Goal: Transaction & Acquisition: Purchase product/service

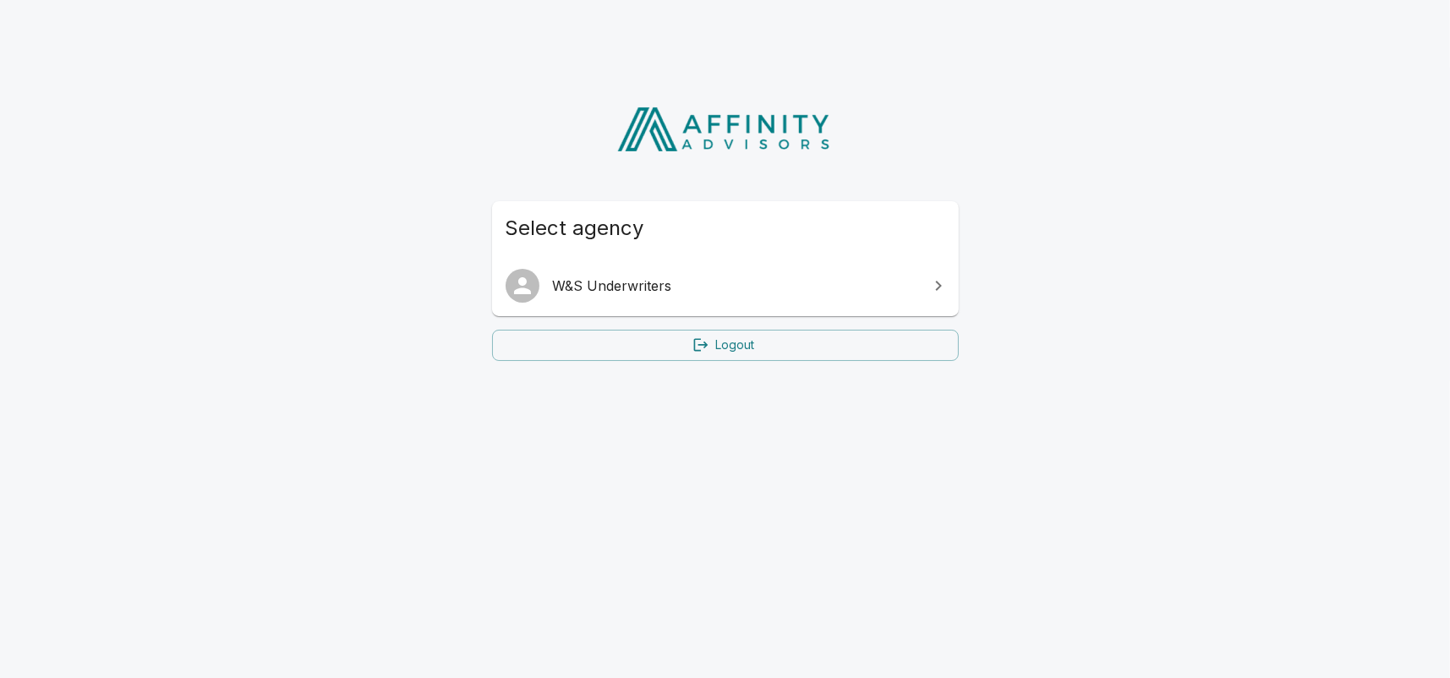
click at [673, 283] on span "W&S Underwriters" at bounding box center [735, 286] width 365 height 20
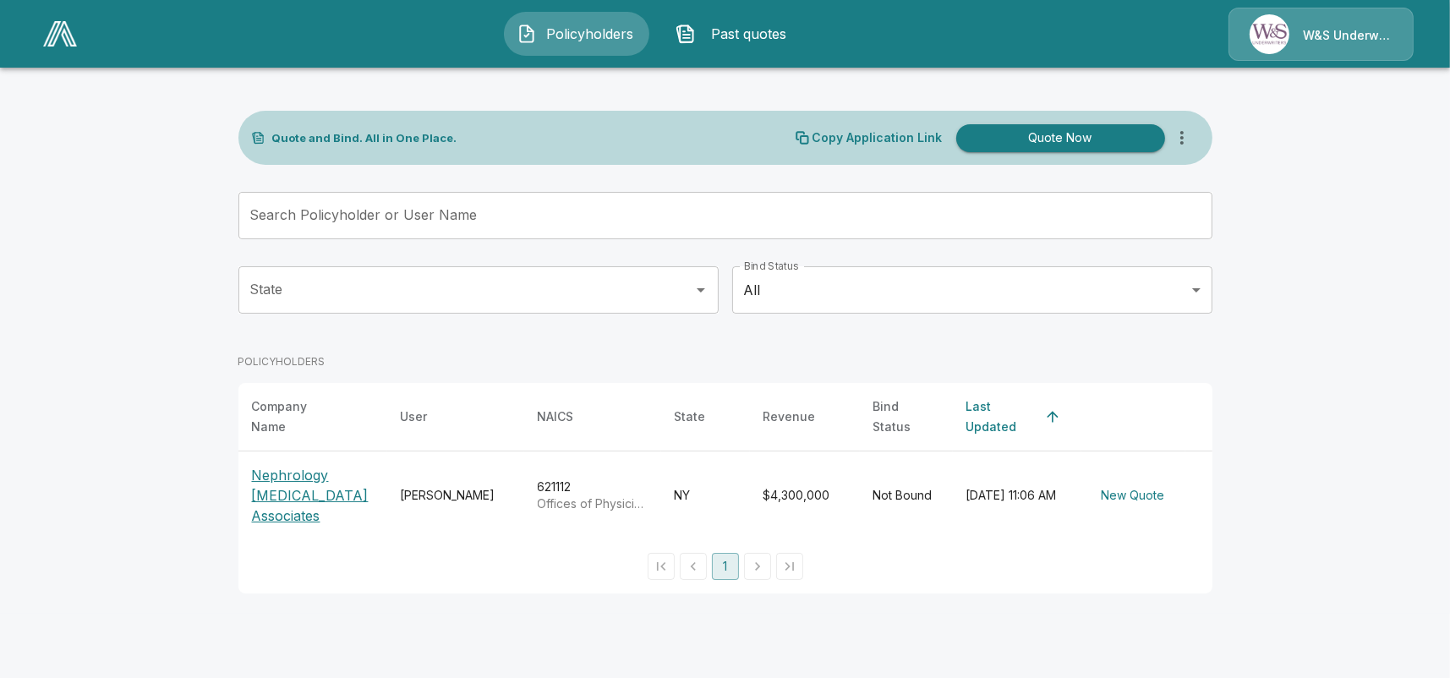
click at [1045, 136] on button "Quote Now" at bounding box center [1060, 138] width 209 height 28
click at [304, 484] on p "Nephrology Hypertension Associates" at bounding box center [313, 495] width 122 height 61
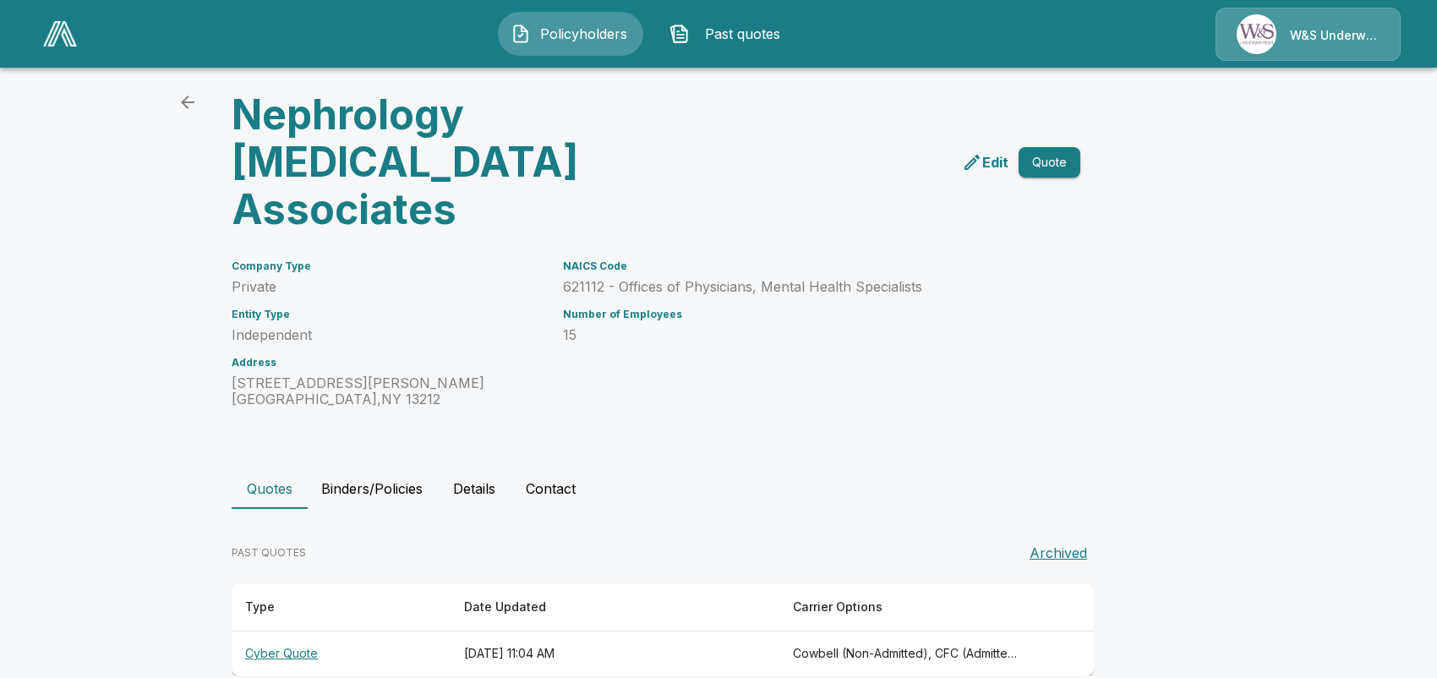
scroll to position [80, 0]
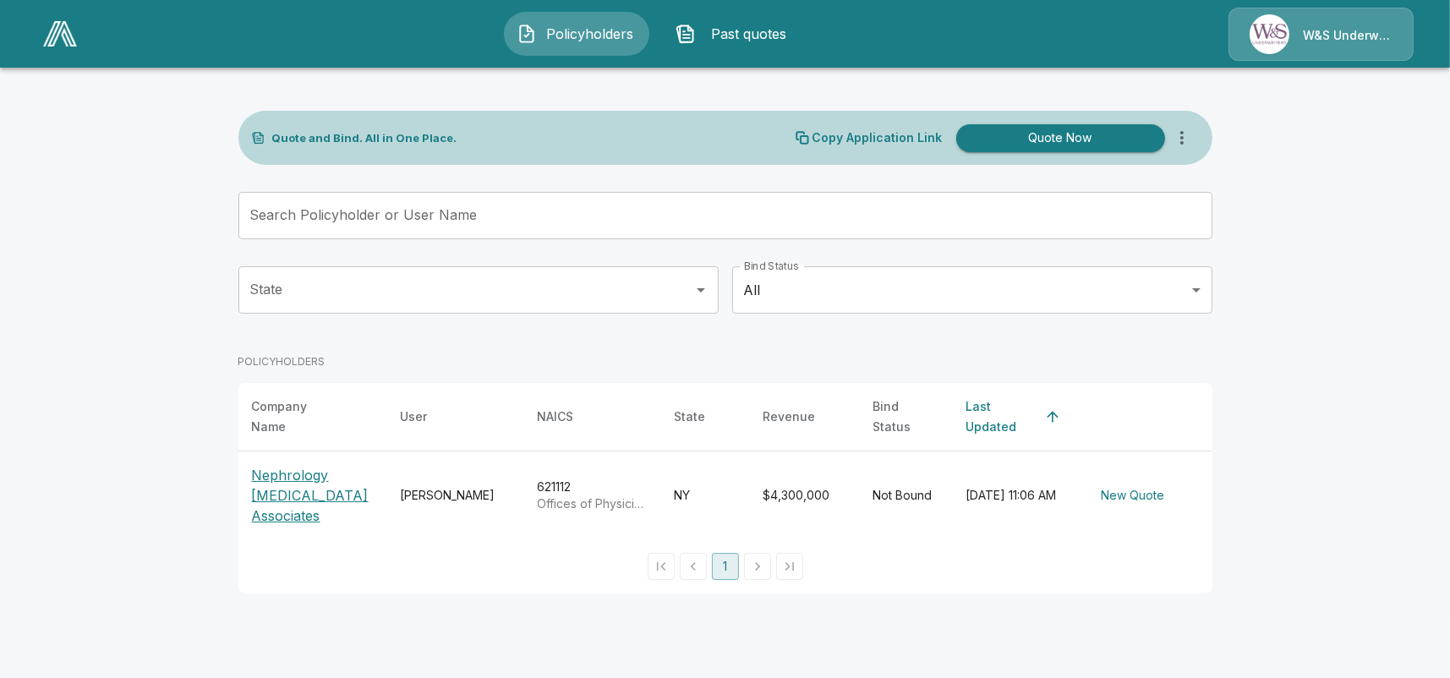
click at [1039, 136] on button "Quote Now" at bounding box center [1060, 138] width 209 height 28
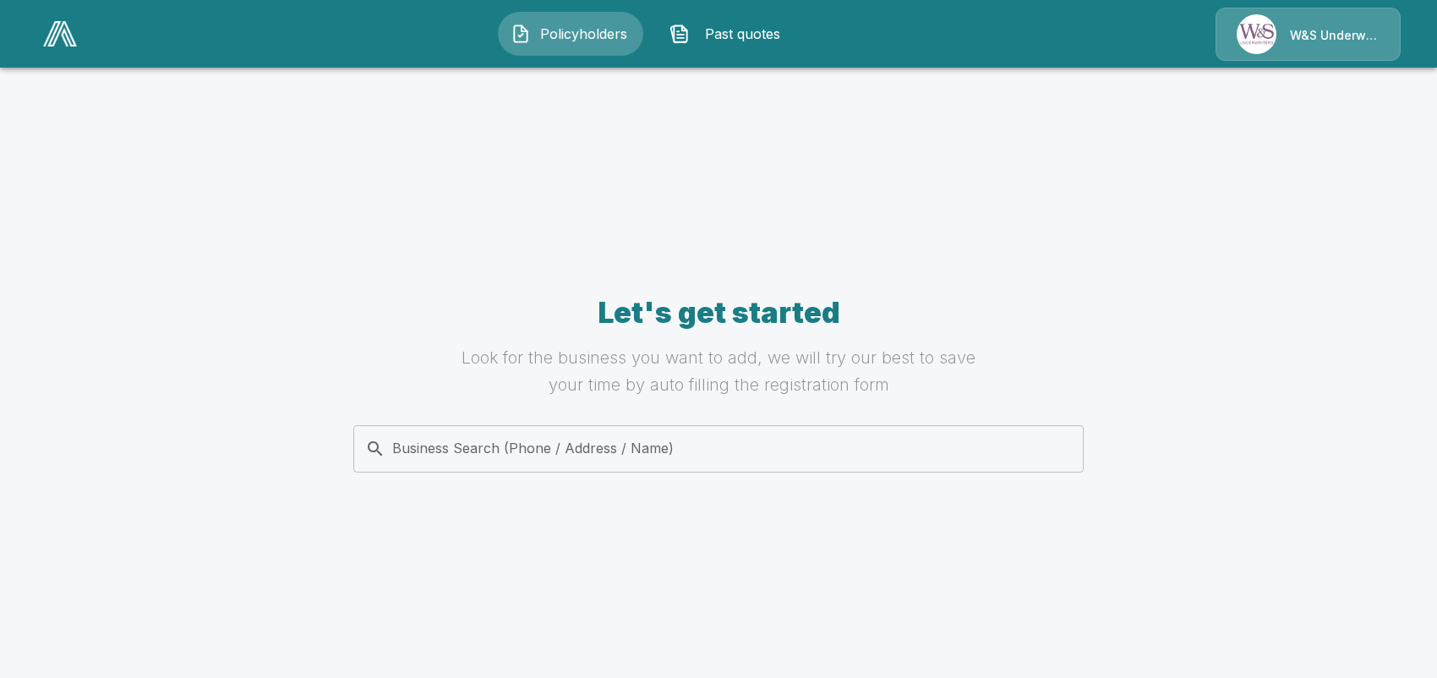
click at [629, 457] on input "Business Search (Phone / Address / Name)" at bounding box center [715, 449] width 709 height 32
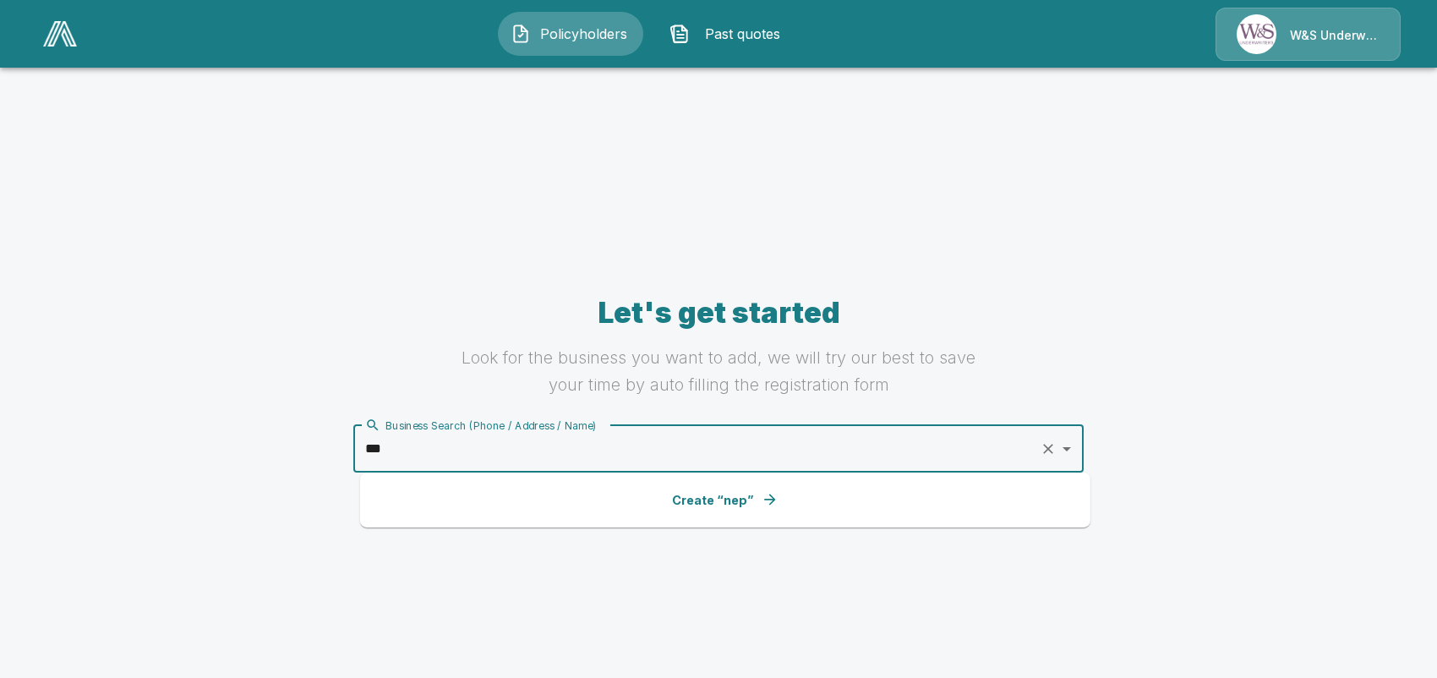
type input "****"
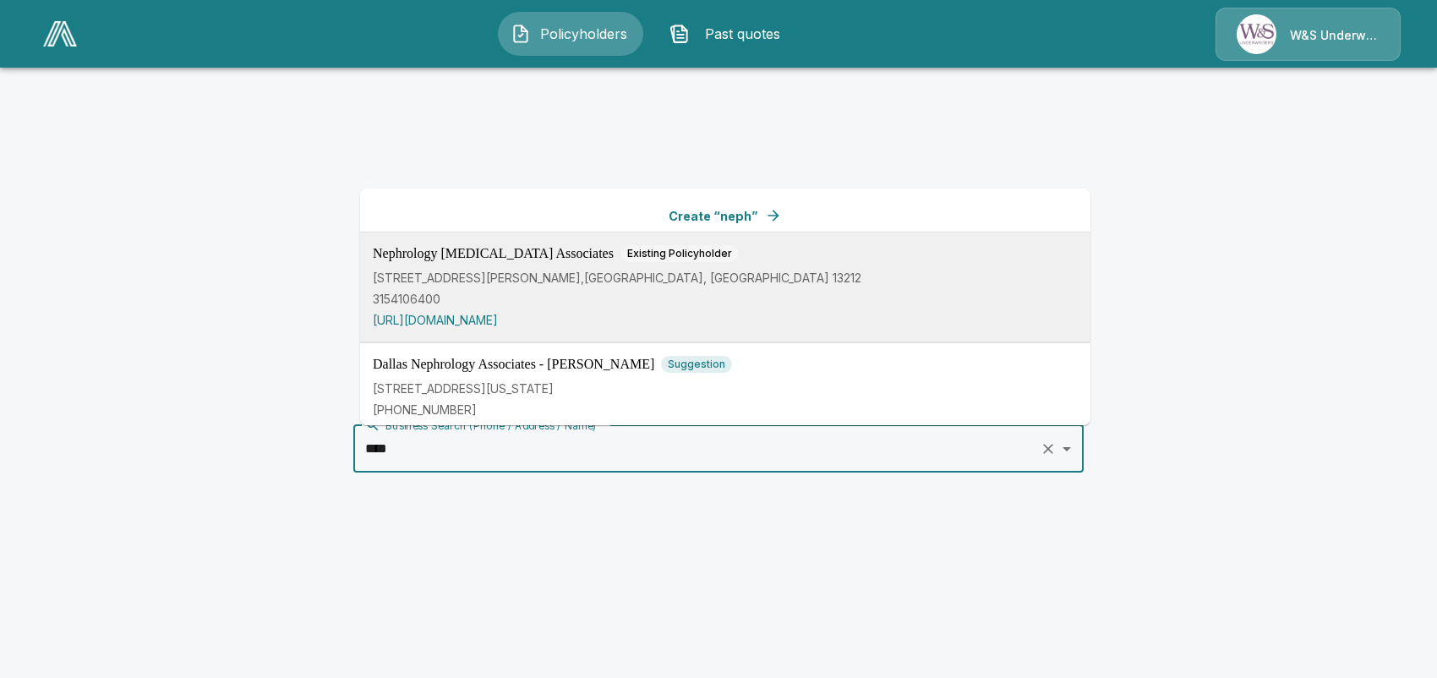
click at [545, 256] on span "Nephrology Hypertension Associates" at bounding box center [493, 254] width 241 height 14
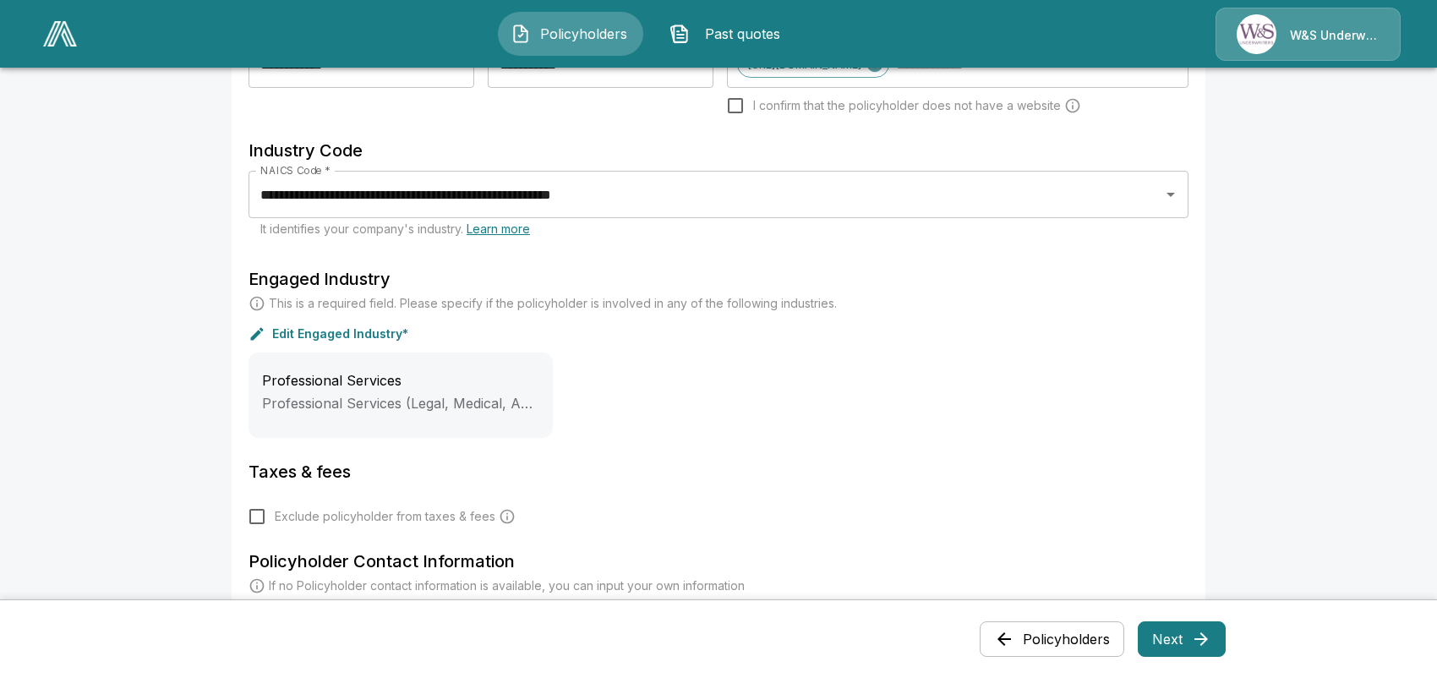
scroll to position [592, 0]
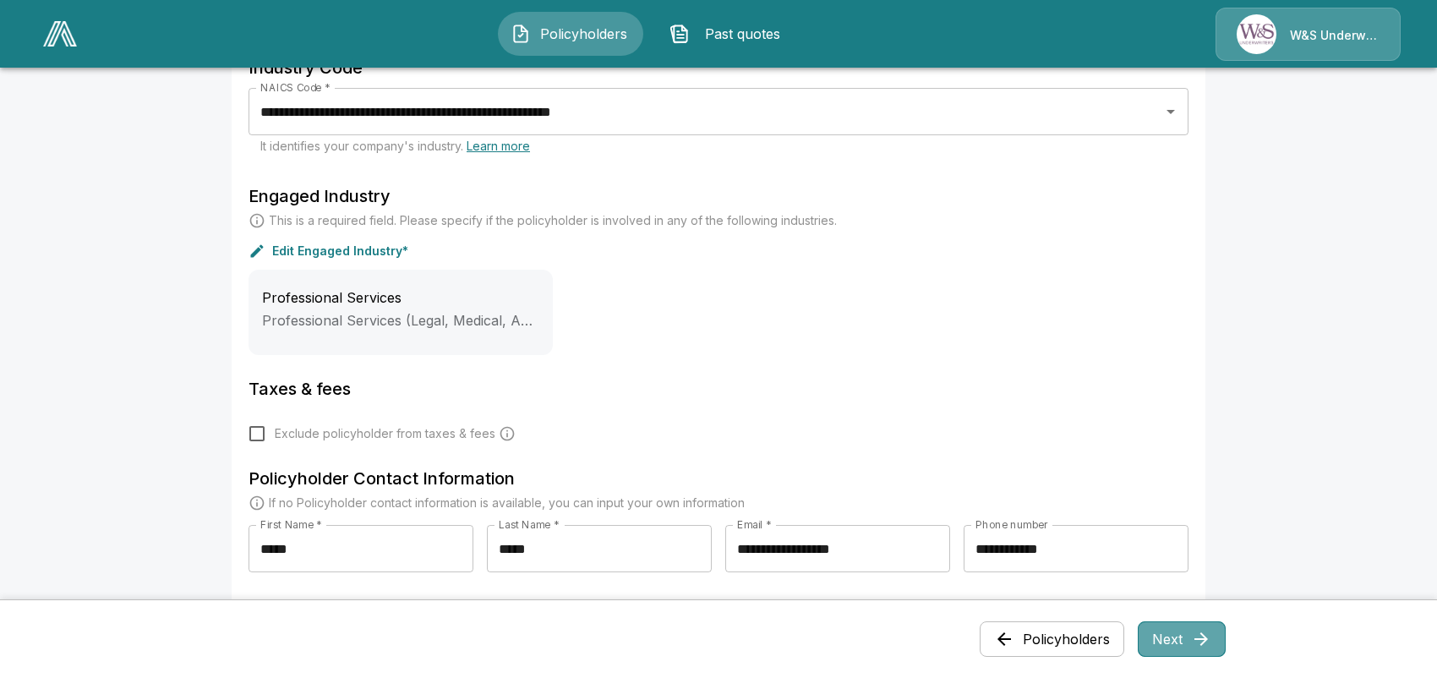
click at [1203, 623] on button "Next" at bounding box center [1182, 639] width 88 height 36
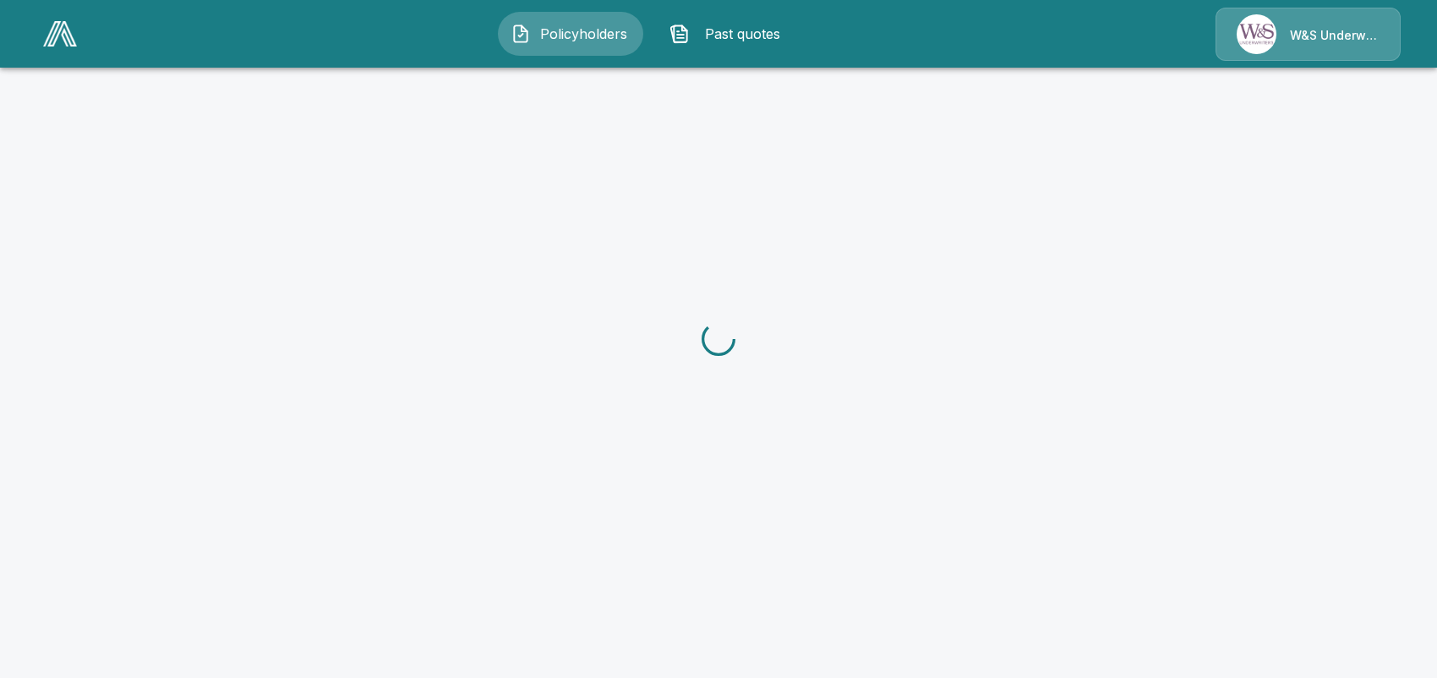
scroll to position [0, 0]
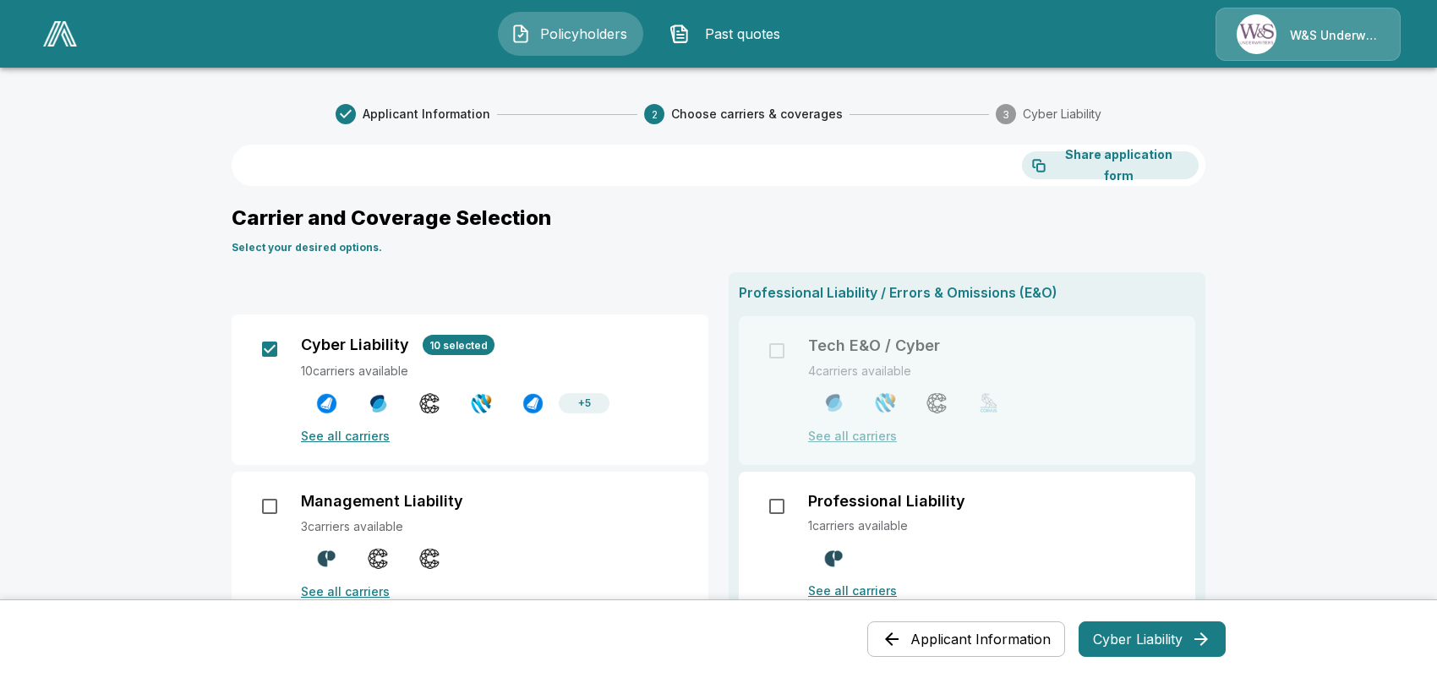
click at [1182, 629] on button "Cyber Liability" at bounding box center [1152, 639] width 147 height 36
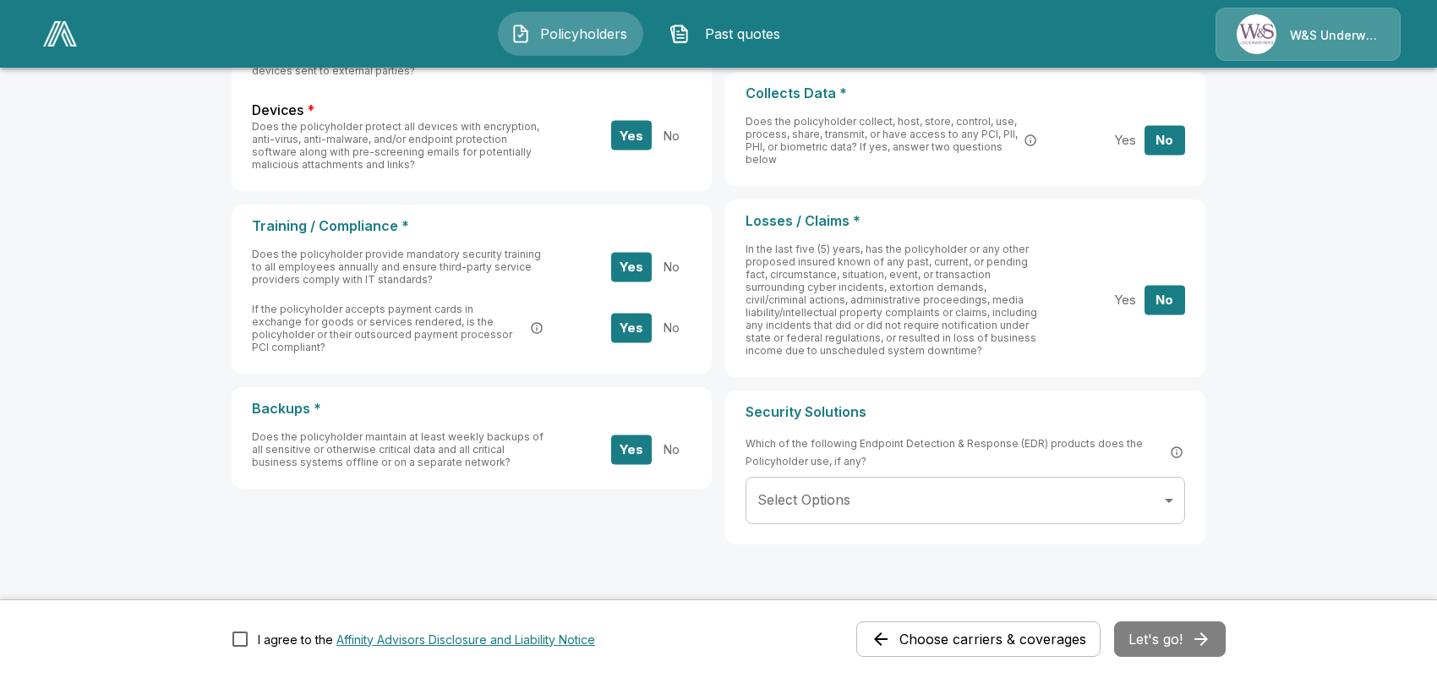
scroll to position [545, 0]
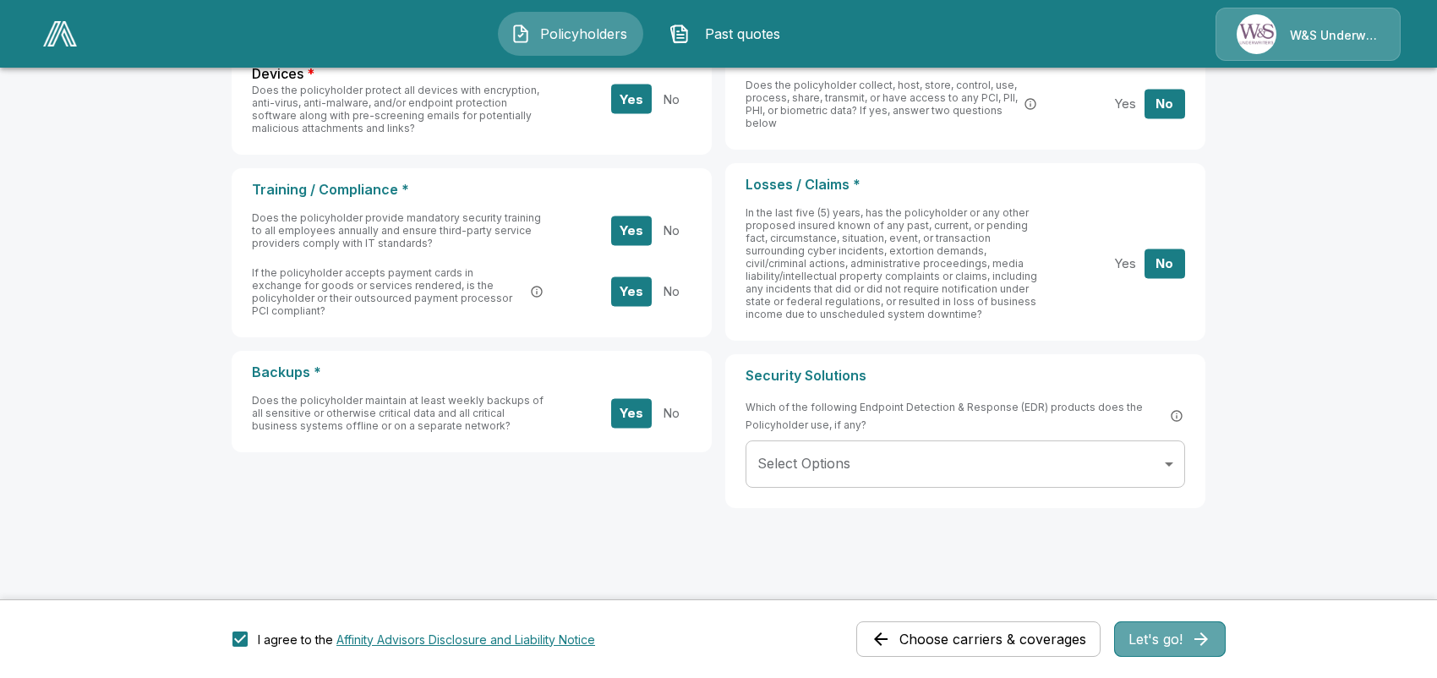
click at [1171, 629] on button "Let's go!" at bounding box center [1170, 639] width 112 height 36
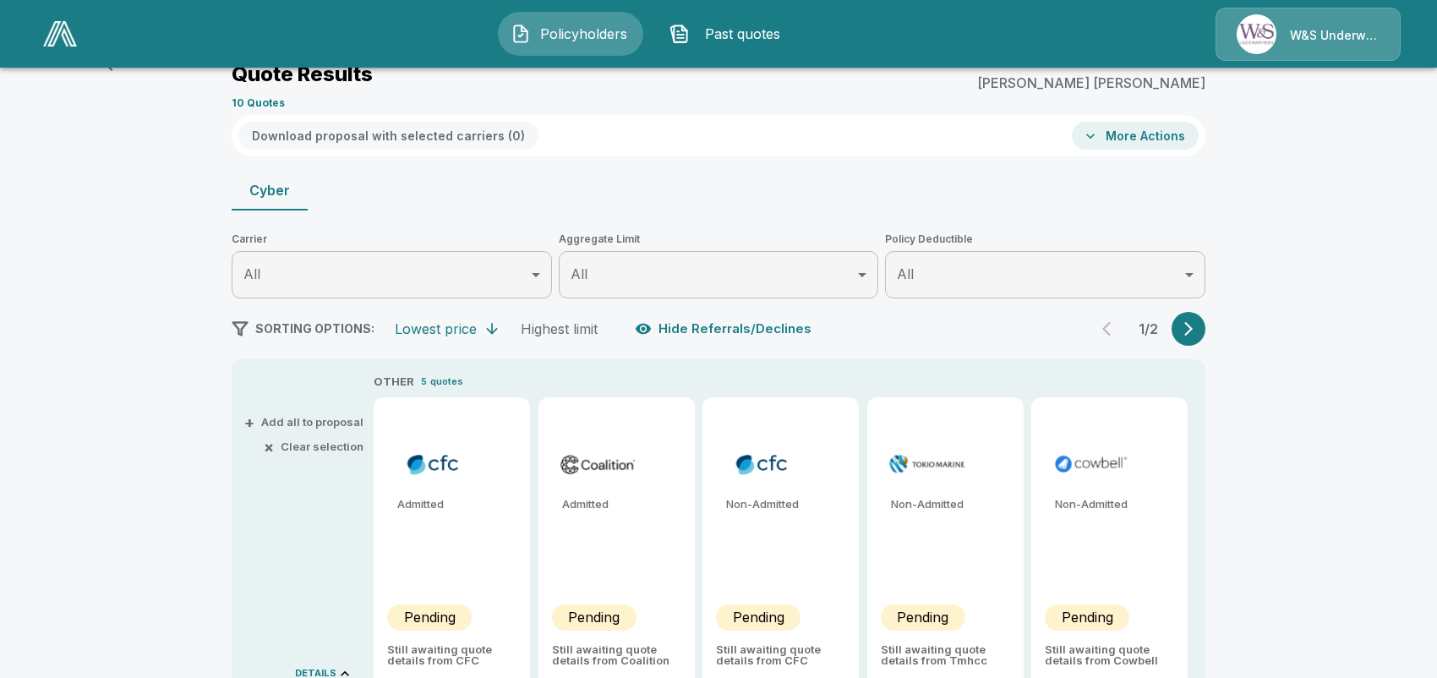
scroll to position [514, 0]
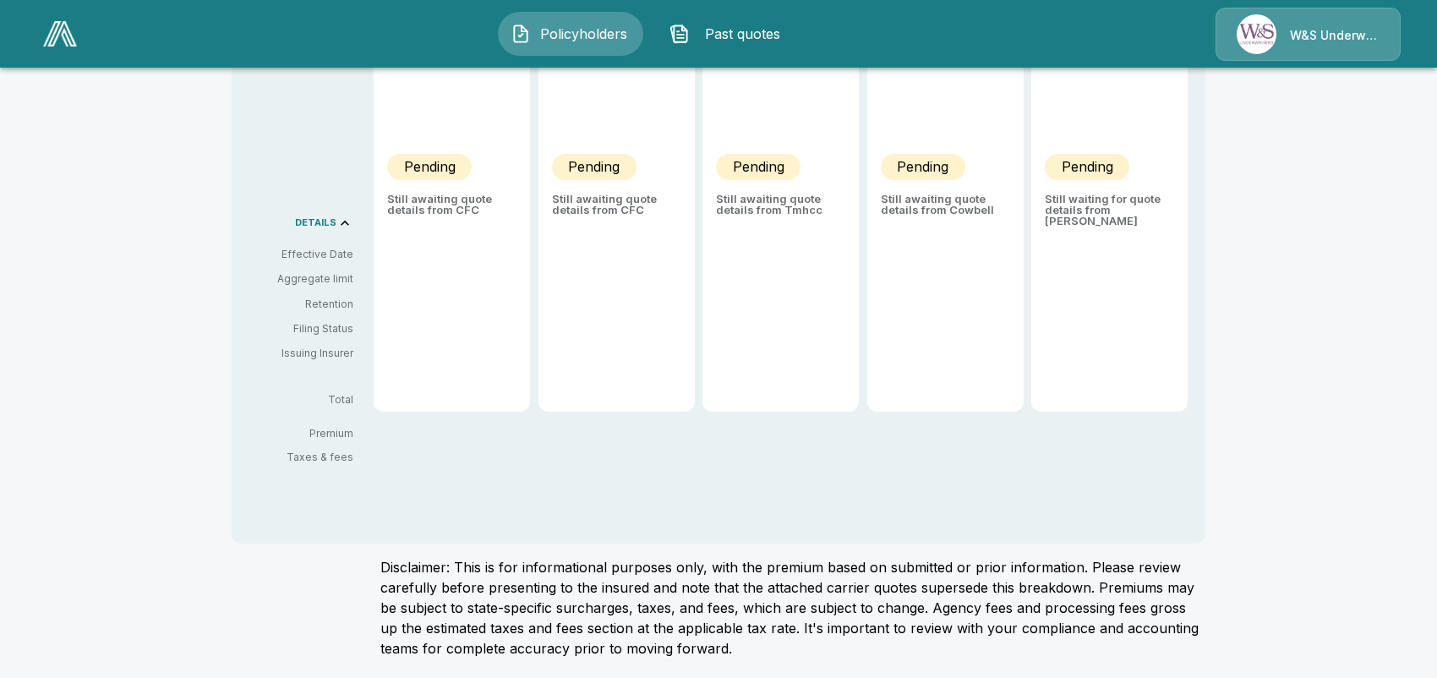
type input "*******"
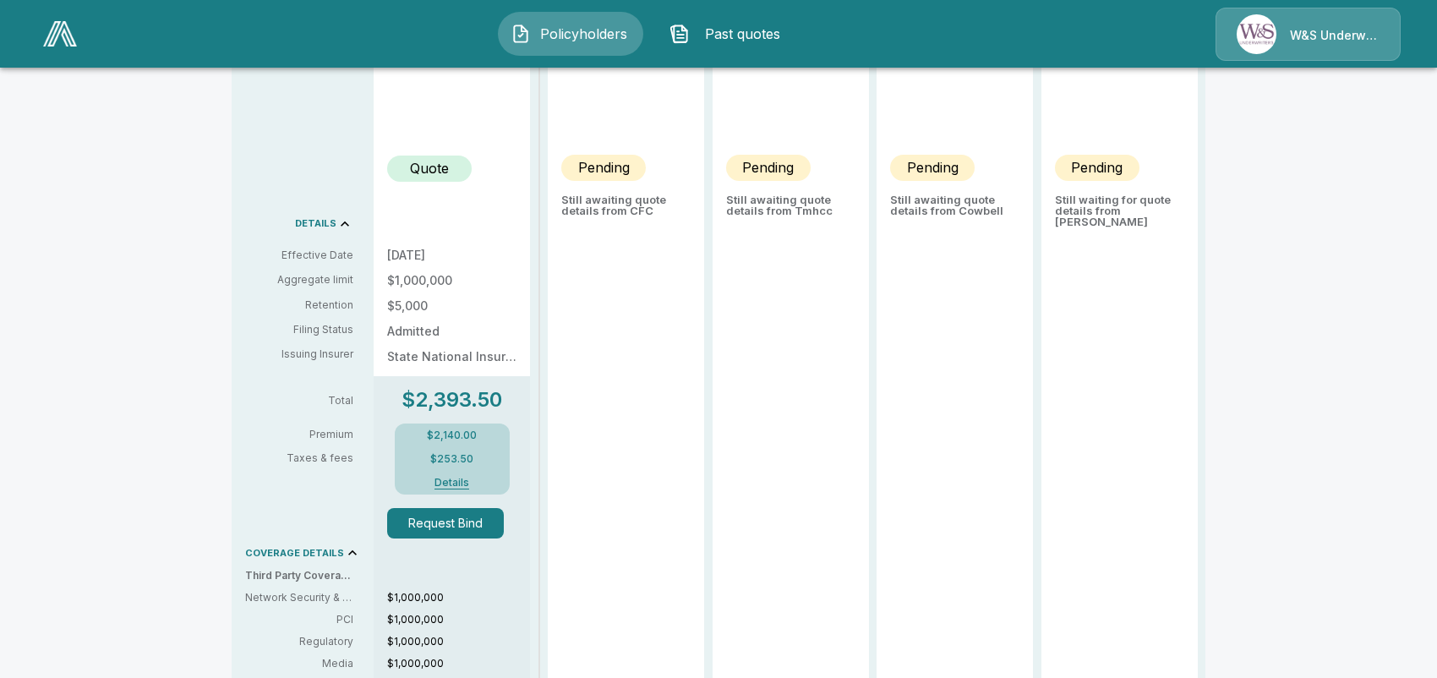
scroll to position [545, 0]
